Goal: Task Accomplishment & Management: Manage account settings

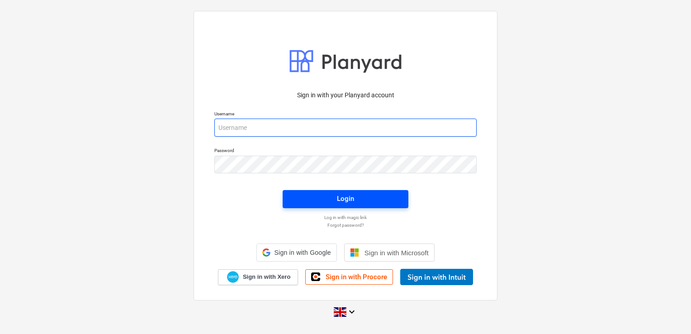
type input "[PERSON_NAME][EMAIL_ADDRESS][DOMAIN_NAME]"
click at [328, 200] on span "Login" at bounding box center [346, 199] width 104 height 12
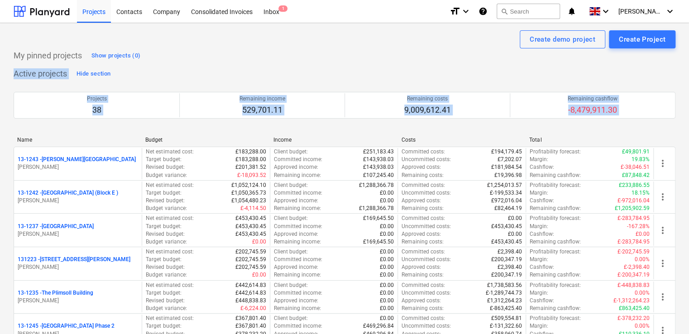
drag, startPoint x: 688, startPoint y: 56, endPoint x: 690, endPoint y: 135, distance: 79.2
click at [689, 135] on html "Projects Contacts Company Consolidated Invoices Inbox 1 format_size keyboard_ar…" at bounding box center [344, 167] width 689 height 334
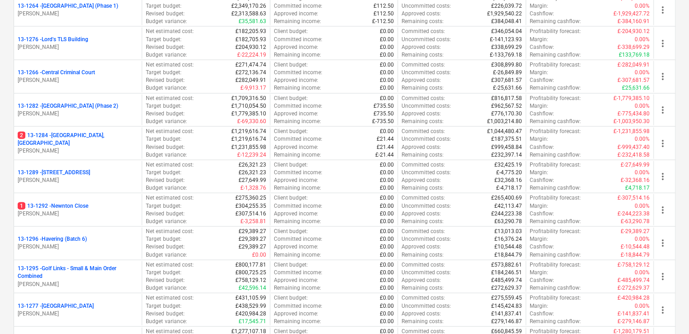
scroll to position [1009, 0]
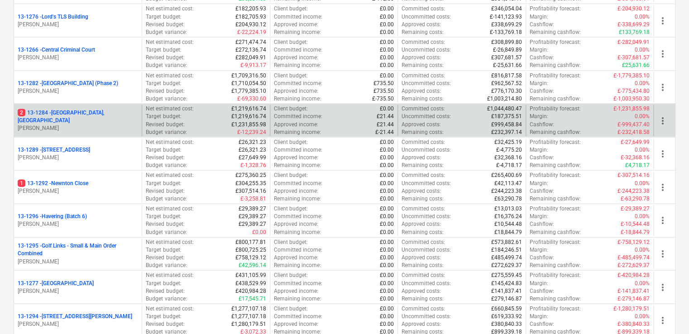
click at [76, 124] on p "[PERSON_NAME]" at bounding box center [78, 128] width 120 height 8
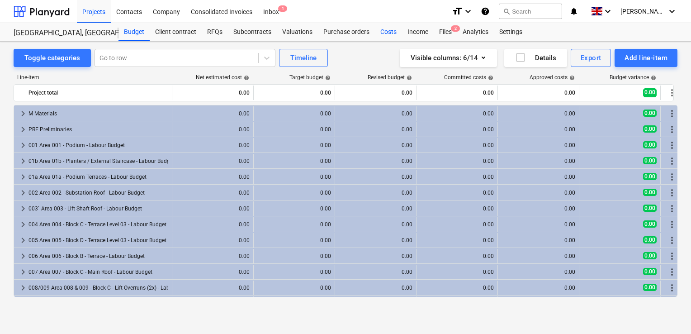
click at [391, 31] on div "Costs" at bounding box center [388, 32] width 27 height 18
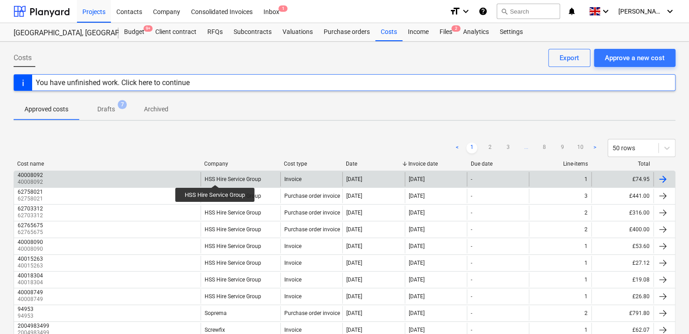
click at [215, 176] on div "HSS Hire Service Group" at bounding box center [233, 179] width 57 height 6
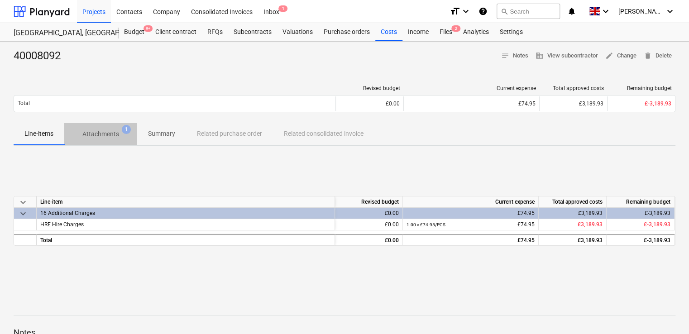
click at [105, 132] on p "Attachments" at bounding box center [100, 134] width 37 height 10
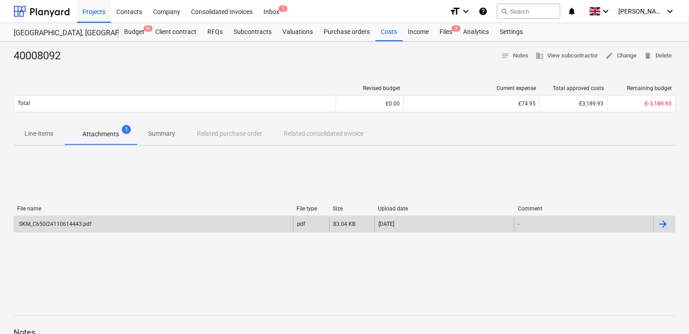
click at [55, 222] on div "SKM_C650i24110614443.pdf" at bounding box center [55, 224] width 74 height 6
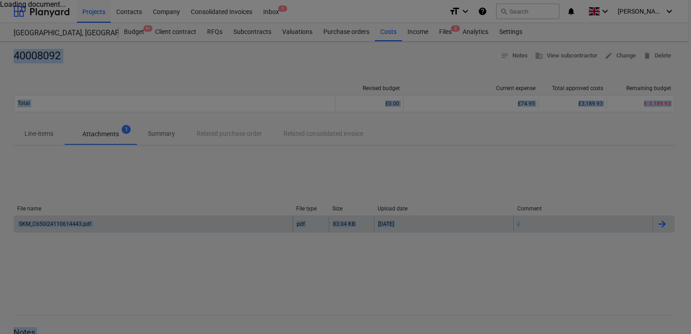
click at [55, 222] on div at bounding box center [345, 167] width 691 height 334
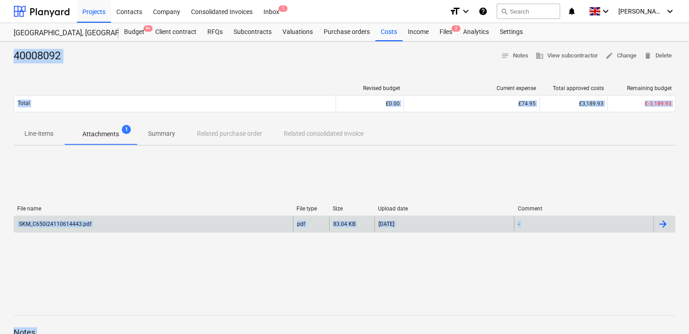
click at [55, 222] on div "SKM_C650i24110614443.pdf" at bounding box center [55, 224] width 74 height 6
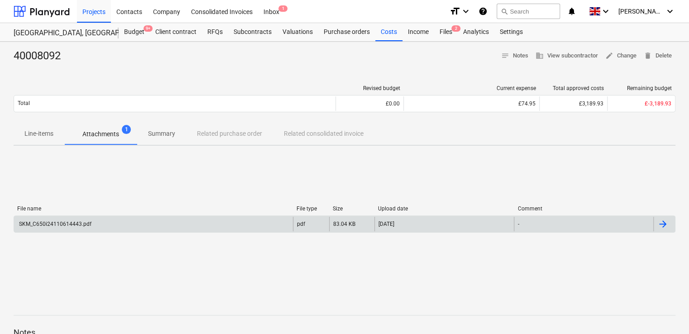
click at [55, 222] on div "SKM_C650i24110614443.pdf" at bounding box center [55, 224] width 74 height 6
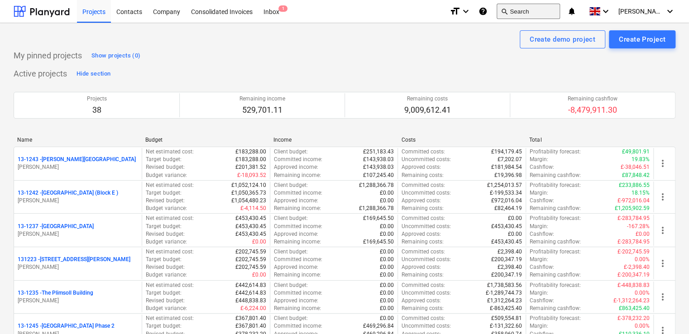
click at [539, 14] on button "search Search" at bounding box center [527, 11] width 63 height 15
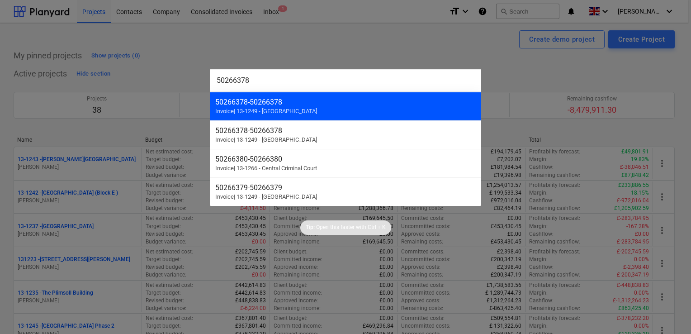
type input "50266378"
click at [294, 110] on span "Invoice | 13-1249 - [GEOGRAPHIC_DATA]" at bounding box center [266, 111] width 102 height 7
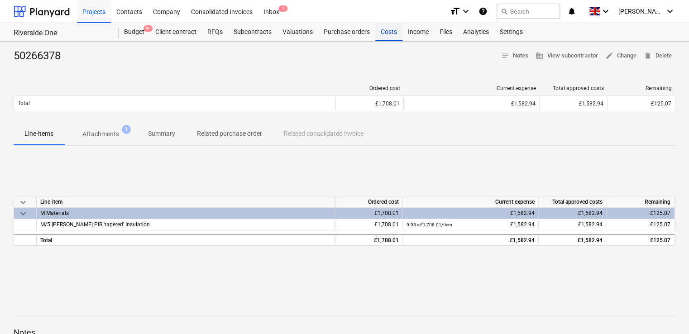
click at [386, 32] on div "Costs" at bounding box center [388, 32] width 27 height 18
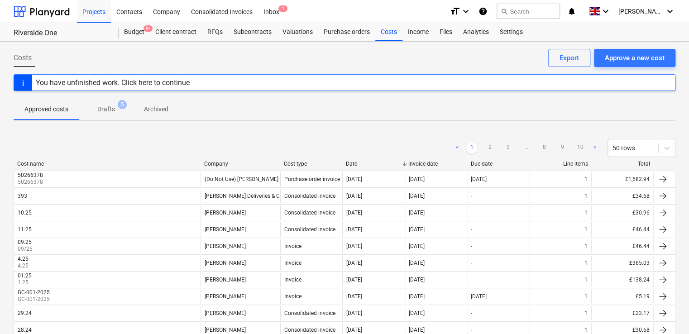
click at [108, 105] on p "Drafts" at bounding box center [106, 110] width 18 height 10
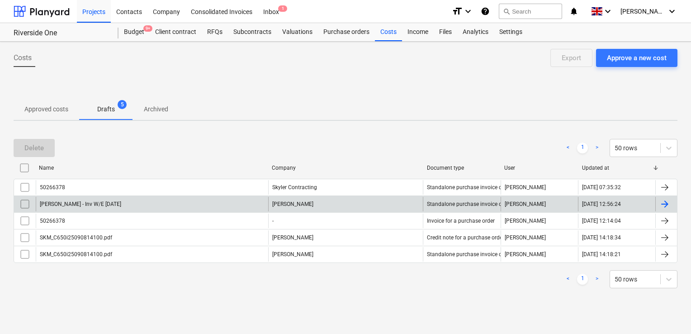
click at [25, 201] on input "checkbox" at bounding box center [25, 204] width 14 height 14
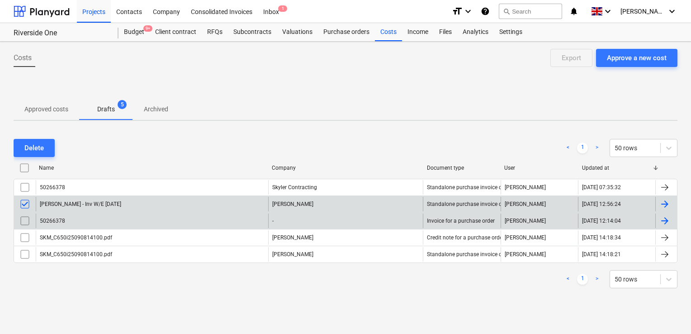
click at [24, 220] on input "checkbox" at bounding box center [25, 221] width 14 height 14
click at [33, 146] on div "Delete" at bounding box center [33, 148] width 19 height 12
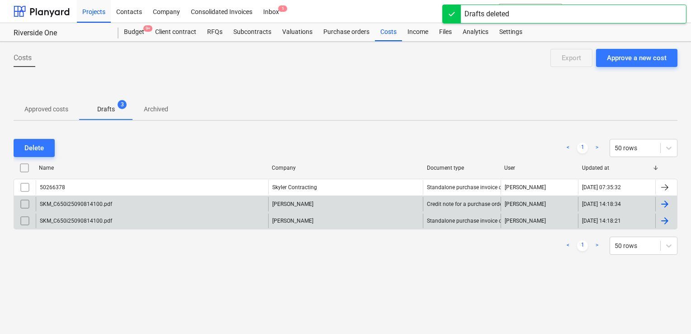
click at [293, 117] on div "Approved costs Drafts 3 Archived" at bounding box center [346, 109] width 664 height 22
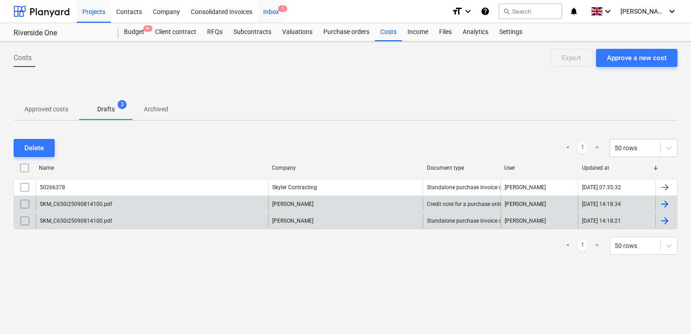
click at [275, 12] on div "Inbox 1" at bounding box center [271, 11] width 27 height 23
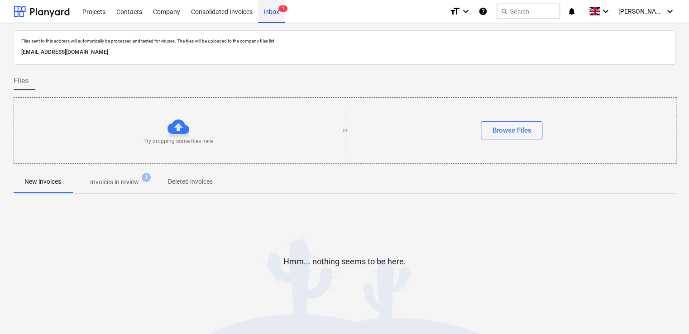
click at [275, 12] on div "Inbox 1" at bounding box center [271, 11] width 27 height 23
